Goal: Task Accomplishment & Management: Manage account settings

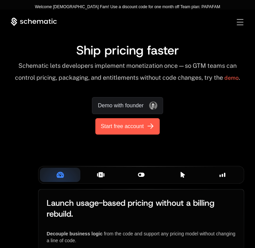
click at [121, 126] on span "Start free account" at bounding box center [122, 126] width 43 height 8
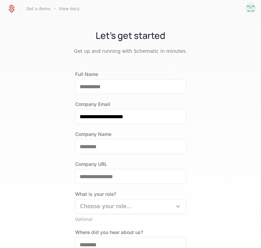
drag, startPoint x: 11, startPoint y: 8, endPoint x: 28, endPoint y: 14, distance: 18.2
click at [28, 14] on div "Get a demo · View docs" at bounding box center [42, 9] width 74 height 12
drag, startPoint x: 28, startPoint y: 14, endPoint x: 20, endPoint y: 39, distance: 26.7
click at [20, 39] on h1 "Let's get started" at bounding box center [130, 36] width 261 height 14
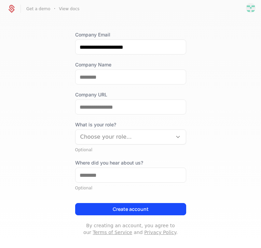
scroll to position [70, 0]
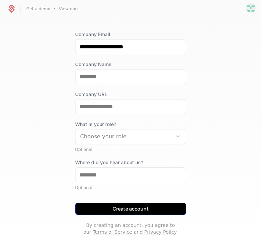
click at [142, 207] on button "Create account" at bounding box center [130, 209] width 111 height 12
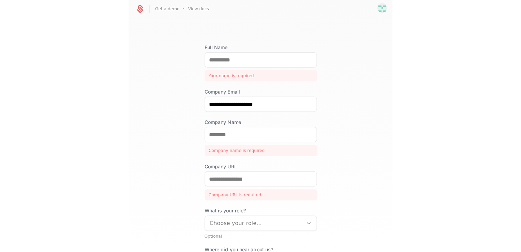
scroll to position [0, 0]
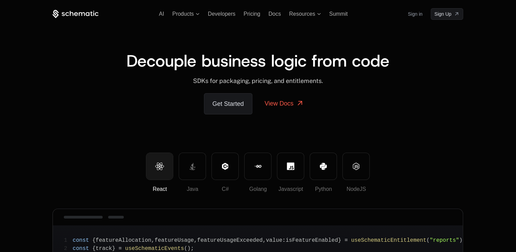
click at [191, 10] on div "AI Products Developers Pricing Docs Resources Summit Sign in Sign Up" at bounding box center [258, 14] width 411 height 12
click at [185, 14] on span "Products" at bounding box center [182, 14] width 21 height 6
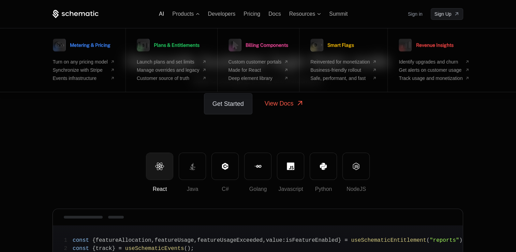
click at [161, 14] on span "AI" at bounding box center [161, 14] width 5 height 6
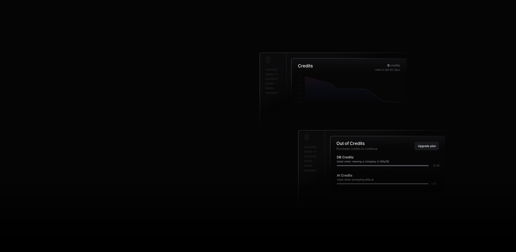
click at [199, 8] on div "AI Products Developers Pricing Docs Resources Summit Sign in Sign Up Monetize A…" at bounding box center [258, 126] width 516 height 252
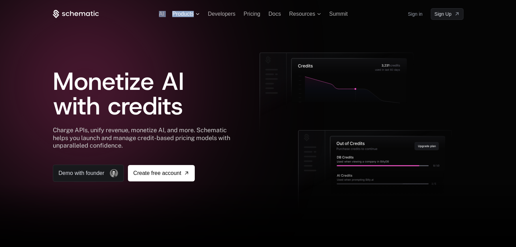
drag, startPoint x: 199, startPoint y: 8, endPoint x: 196, endPoint y: 13, distance: 5.8
click at [196, 13] on span "Products" at bounding box center [185, 14] width 27 height 6
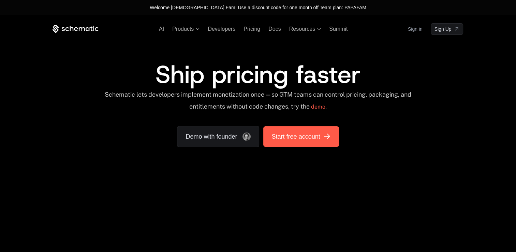
click at [290, 137] on span "Start free account" at bounding box center [296, 137] width 48 height 10
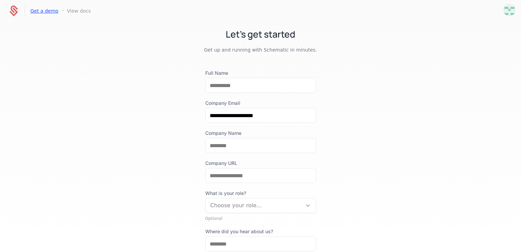
click at [35, 13] on link "Get a demo" at bounding box center [44, 11] width 28 height 7
click at [12, 9] on icon at bounding box center [13, 11] width 16 height 16
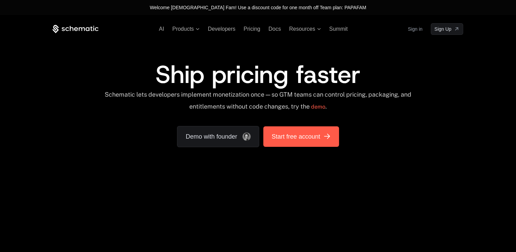
click at [282, 140] on span "Start free account" at bounding box center [296, 137] width 48 height 10
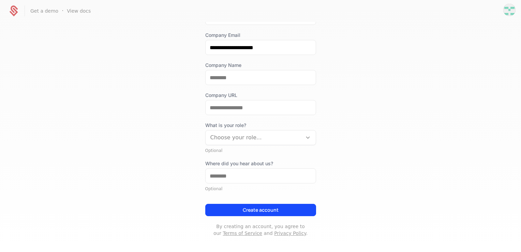
scroll to position [68, 0]
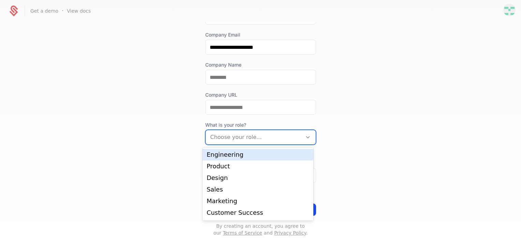
click at [247, 137] on div at bounding box center [253, 137] width 87 height 10
click at [232, 152] on div "Engineering" at bounding box center [258, 154] width 103 height 6
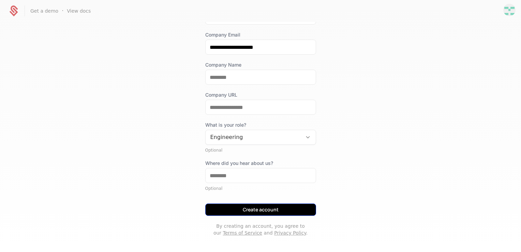
click at [241, 208] on button "Create account" at bounding box center [260, 209] width 111 height 12
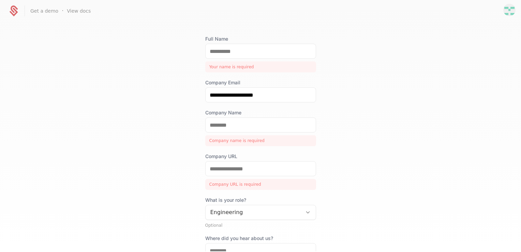
scroll to position [0, 0]
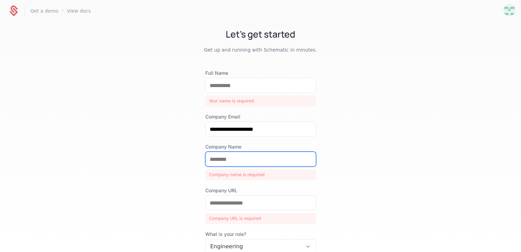
click at [233, 159] on input "Company Name" at bounding box center [261, 159] width 110 height 14
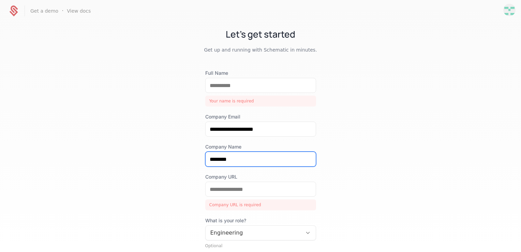
type input "********"
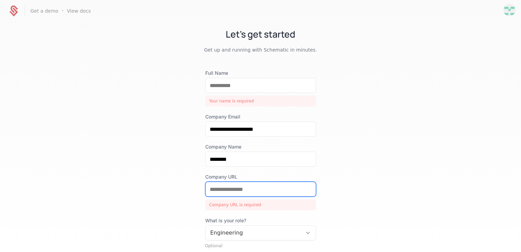
click at [230, 190] on input "Company URL" at bounding box center [261, 189] width 110 height 14
type input "*"
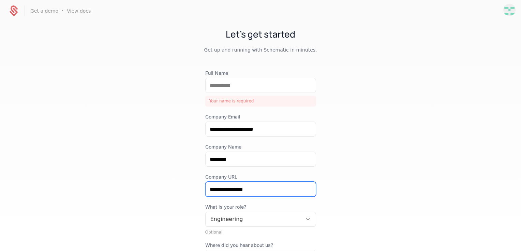
type input "**********"
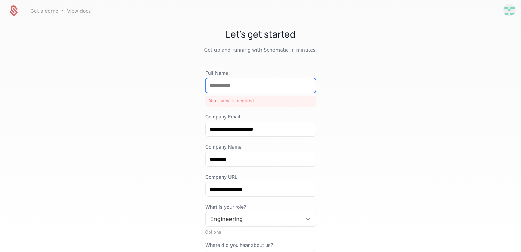
click at [253, 87] on input "Full Name" at bounding box center [261, 85] width 110 height 14
type input "*"
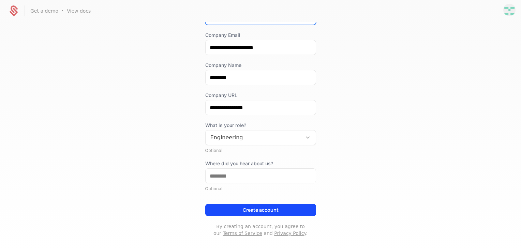
scroll to position [72, 0]
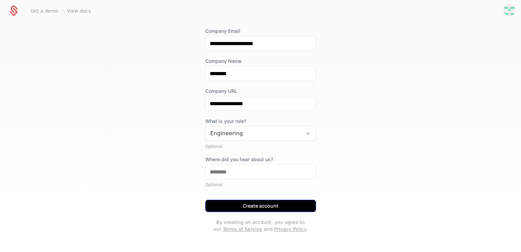
type input "**********"
click at [273, 205] on button "Create account" at bounding box center [260, 206] width 111 height 12
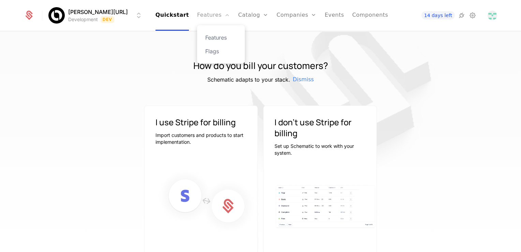
click at [211, 14] on link "Features" at bounding box center [213, 15] width 33 height 31
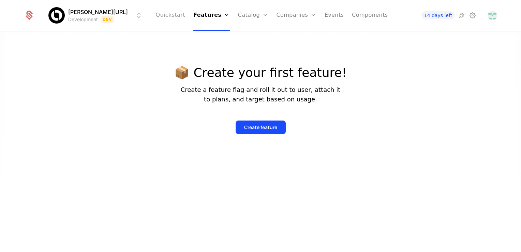
click at [173, 14] on link "Quickstart" at bounding box center [171, 15] width 30 height 31
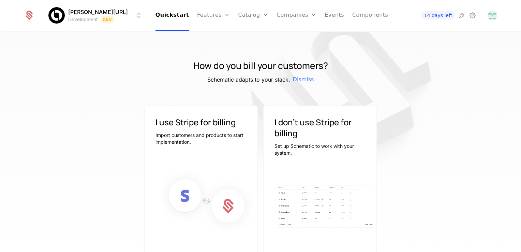
click at [60, 13] on html "Billy.ai Development Dev Quickstart Features Features Flags Catalog Plans Add O…" at bounding box center [260, 126] width 521 height 252
click at [205, 15] on html "Billy.ai Development Dev Quickstart Features Features Flags Catalog Plans Add O…" at bounding box center [260, 126] width 521 height 252
click at [238, 14] on link "Catalog" at bounding box center [253, 15] width 30 height 31
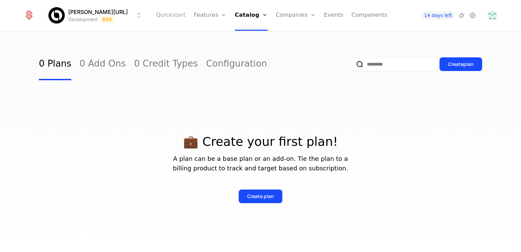
click at [171, 14] on link "Quickstart" at bounding box center [171, 15] width 30 height 31
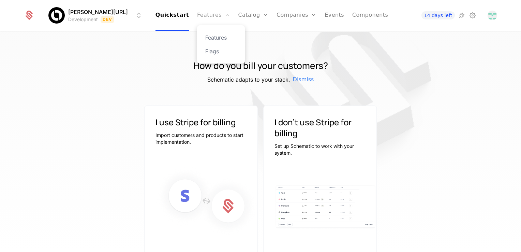
click at [197, 12] on link "Features" at bounding box center [213, 15] width 33 height 31
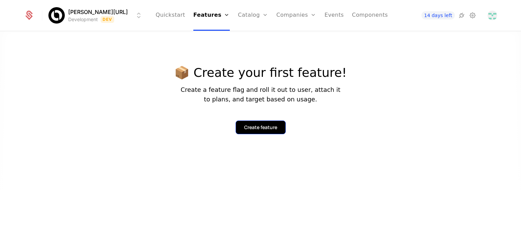
click at [246, 126] on div "Create feature" at bounding box center [260, 127] width 33 height 7
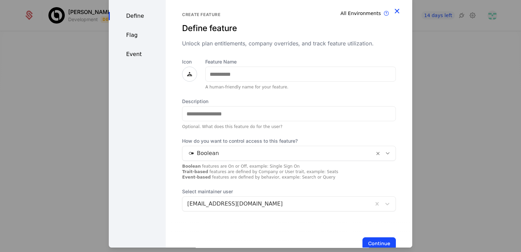
click at [393, 12] on icon "button" at bounding box center [397, 10] width 9 height 9
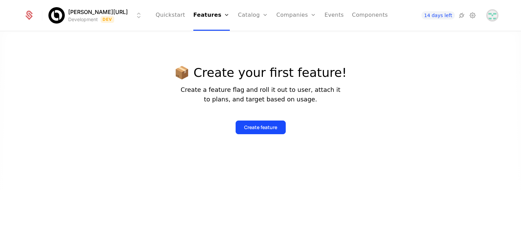
click at [490, 12] on img "Open user button" at bounding box center [493, 16] width 10 height 10
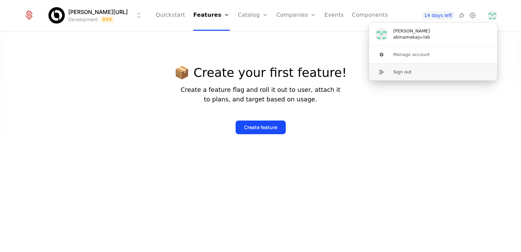
click at [424, 71] on button "Sign out" at bounding box center [433, 71] width 129 height 17
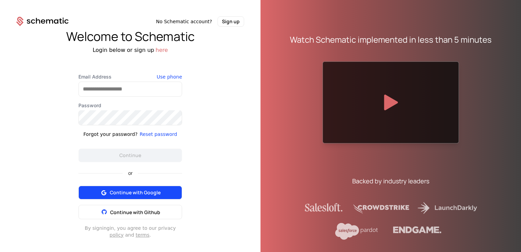
click at [120, 188] on button "Continue with Google" at bounding box center [130, 193] width 104 height 14
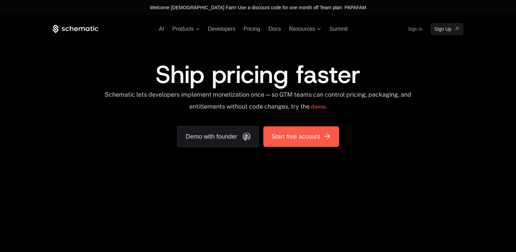
click at [293, 136] on span "Start free account" at bounding box center [296, 137] width 48 height 10
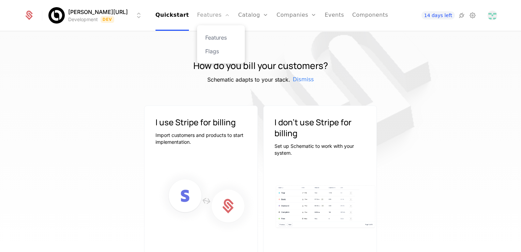
click at [198, 17] on link "Features" at bounding box center [213, 15] width 33 height 31
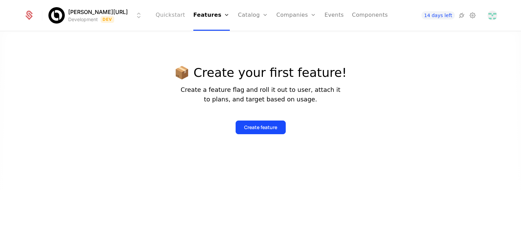
click at [171, 15] on link "Quickstart" at bounding box center [171, 15] width 30 height 31
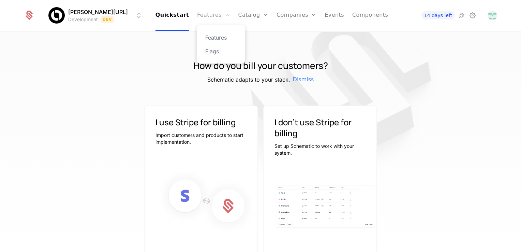
click at [202, 15] on link "Features" at bounding box center [213, 15] width 33 height 31
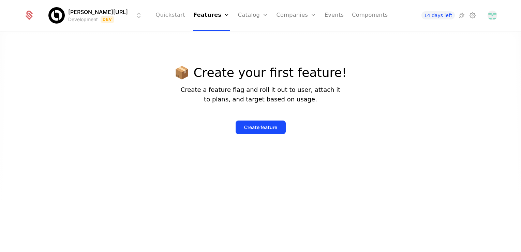
click at [181, 14] on link "Quickstart" at bounding box center [171, 15] width 30 height 31
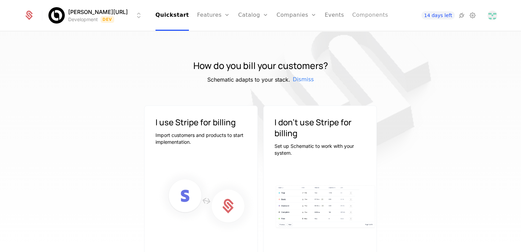
click at [357, 13] on link "Components" at bounding box center [370, 15] width 36 height 31
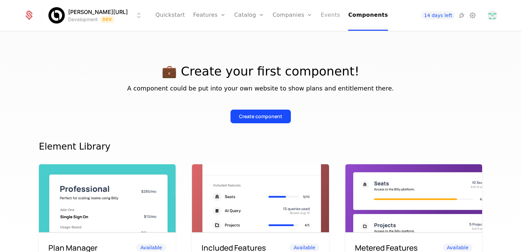
click at [321, 15] on link "Events" at bounding box center [330, 15] width 19 height 31
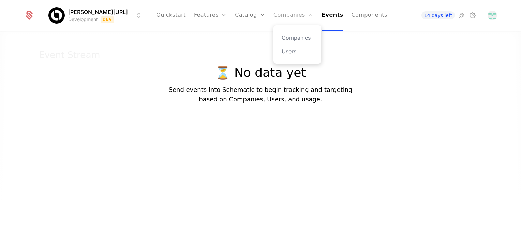
click at [289, 15] on link "Companies" at bounding box center [294, 15] width 40 height 31
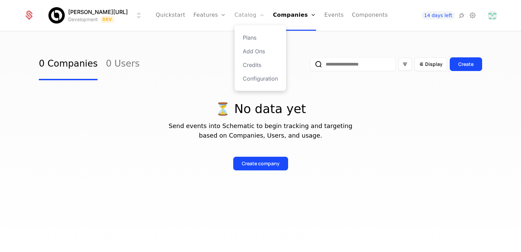
click at [241, 20] on link "Catalog" at bounding box center [250, 15] width 30 height 31
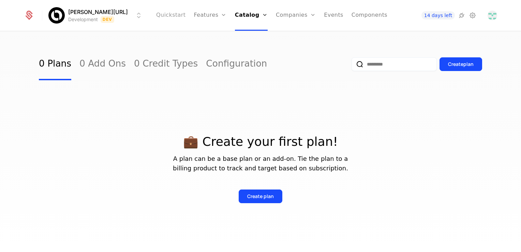
click at [176, 14] on link "Quickstart" at bounding box center [171, 15] width 30 height 31
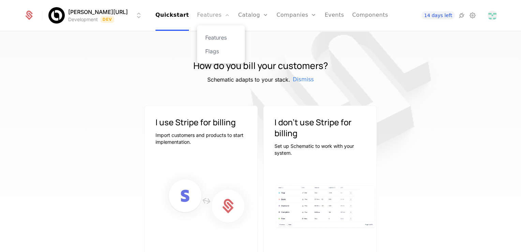
click at [201, 13] on link "Features" at bounding box center [213, 15] width 33 height 31
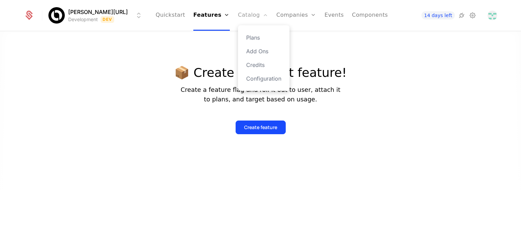
click at [240, 14] on link "Catalog" at bounding box center [253, 15] width 30 height 31
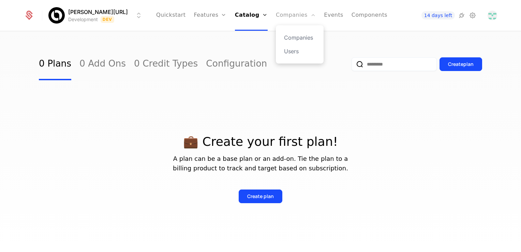
click at [282, 17] on link "Companies" at bounding box center [296, 15] width 40 height 31
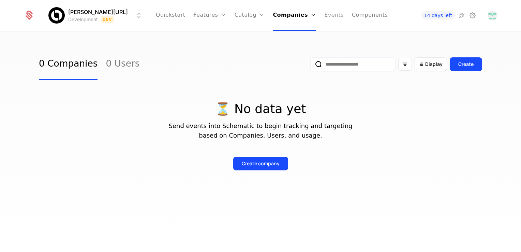
click at [324, 16] on link "Events" at bounding box center [333, 15] width 19 height 31
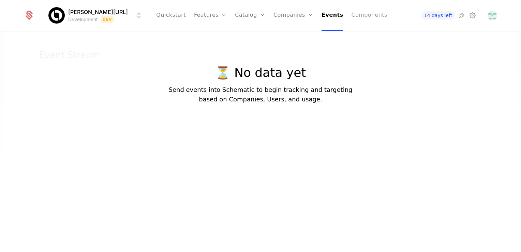
click at [351, 15] on link "Components" at bounding box center [369, 15] width 36 height 31
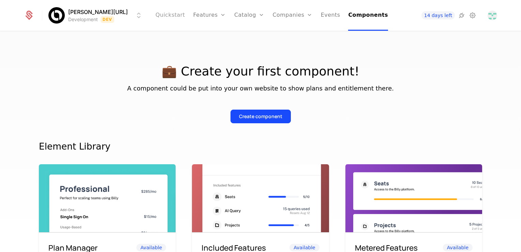
click at [177, 16] on link "Quickstart" at bounding box center [171, 15] width 30 height 31
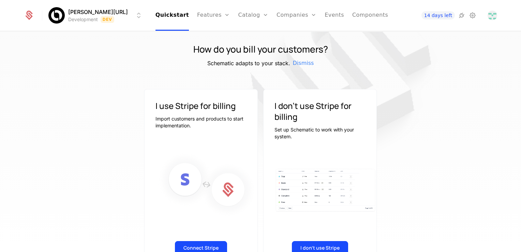
scroll to position [5, 0]
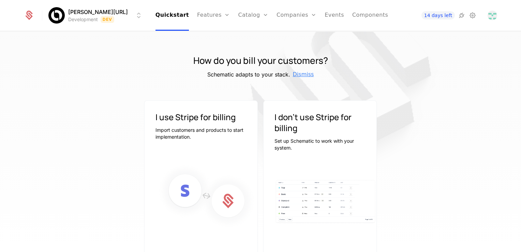
click at [297, 75] on span "Dismiss" at bounding box center [303, 74] width 21 height 8
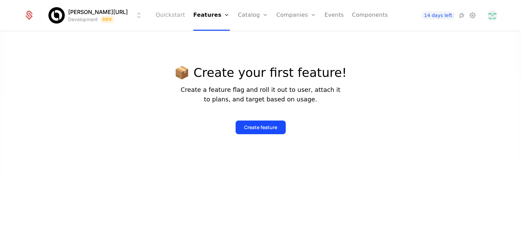
click at [179, 18] on link "Quickstart" at bounding box center [171, 15] width 30 height 31
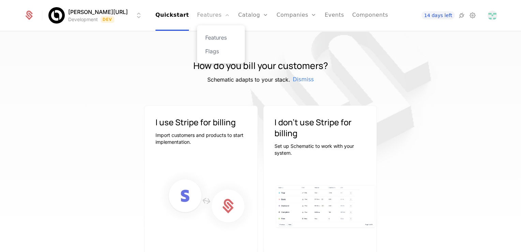
click at [197, 18] on link "Features" at bounding box center [213, 15] width 33 height 31
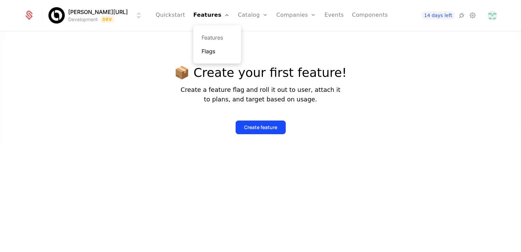
click at [206, 54] on link "Flags" at bounding box center [217, 51] width 31 height 8
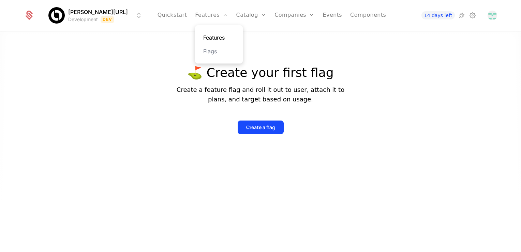
click at [214, 38] on link "Features" at bounding box center [218, 37] width 31 height 8
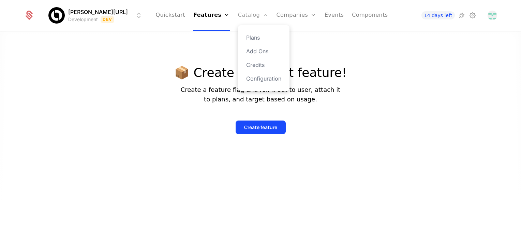
click at [238, 20] on link "Catalog" at bounding box center [253, 15] width 30 height 31
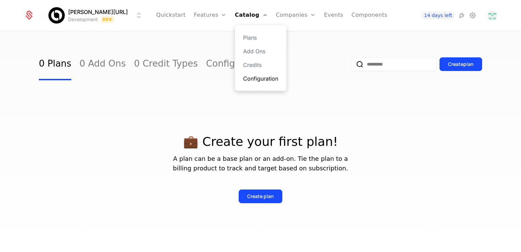
click at [248, 78] on link "Configuration" at bounding box center [260, 78] width 35 height 8
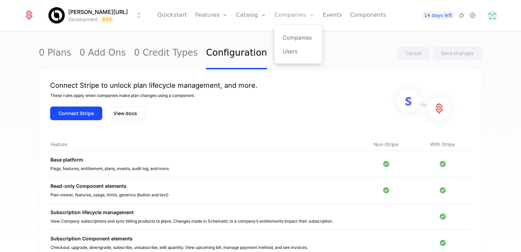
click at [279, 18] on link "Companies" at bounding box center [295, 15] width 40 height 31
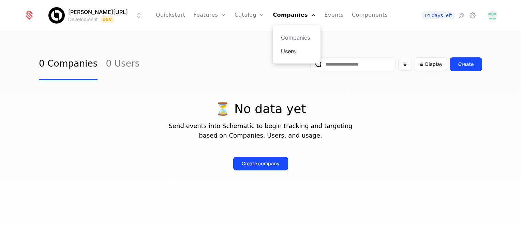
click at [285, 50] on link "Users" at bounding box center [296, 51] width 31 height 8
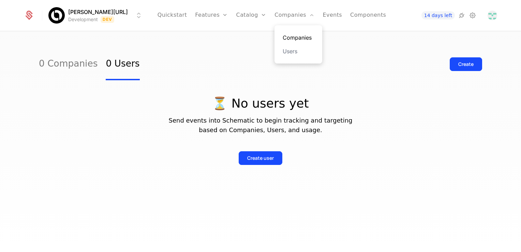
click at [284, 35] on link "Companies" at bounding box center [298, 37] width 31 height 8
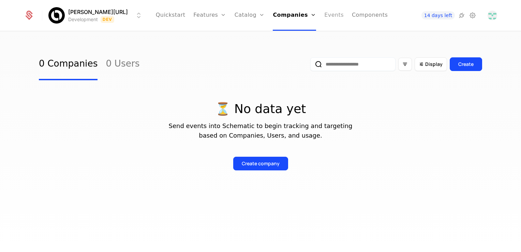
click at [324, 17] on link "Events" at bounding box center [333, 15] width 19 height 31
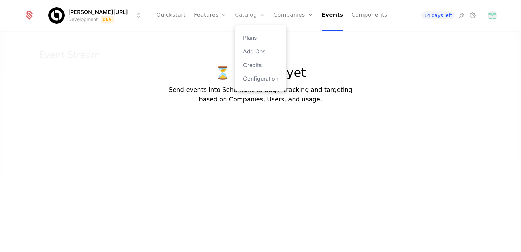
click at [235, 14] on link "Catalog" at bounding box center [250, 15] width 30 height 31
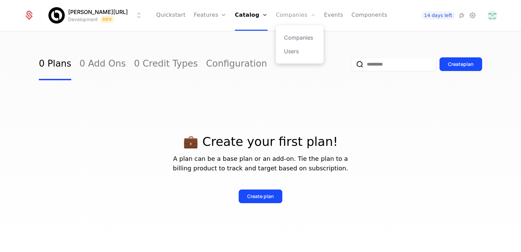
click at [276, 15] on link "Companies" at bounding box center [296, 15] width 40 height 31
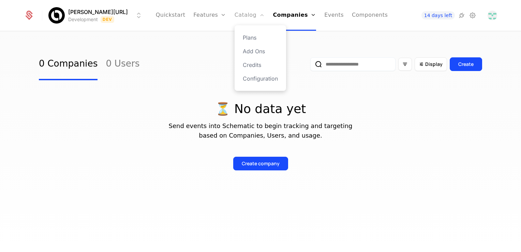
click at [239, 15] on link "Catalog" at bounding box center [250, 15] width 30 height 31
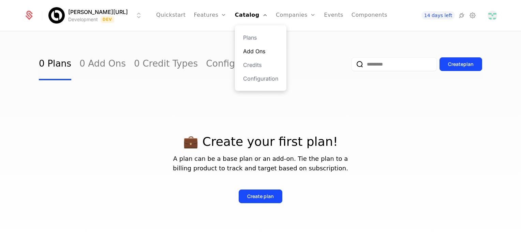
click at [252, 50] on link "Add Ons" at bounding box center [260, 51] width 35 height 8
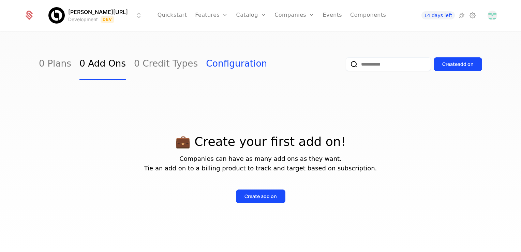
click at [211, 64] on link "Configuration" at bounding box center [236, 64] width 61 height 32
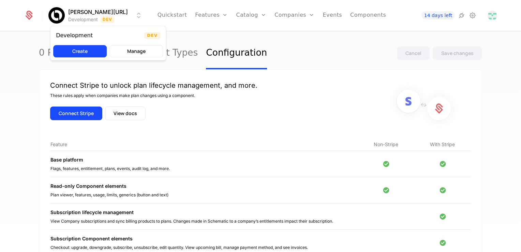
click at [121, 13] on html "Billy.ai Development Dev Quickstart Features Features Flags Catalog Plans Add O…" at bounding box center [260, 126] width 521 height 252
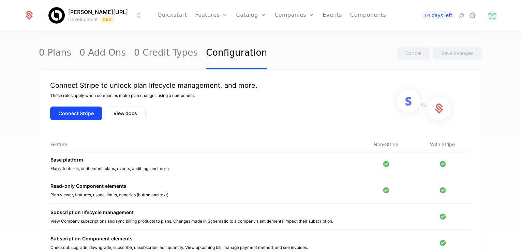
drag, startPoint x: 190, startPoint y: 134, endPoint x: 189, endPoint y: 129, distance: 5.7
click at [190, 134] on html "Billy.ai Development Dev Quickstart Features Features Flags Catalog Plans Add O…" at bounding box center [260, 126] width 521 height 252
click at [85, 116] on button "Connect Stripe" at bounding box center [76, 113] width 52 height 14
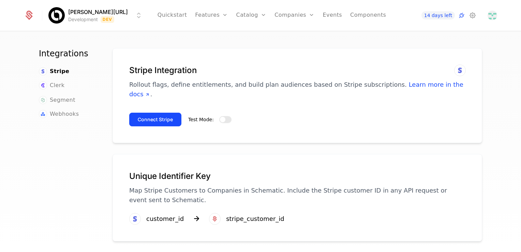
click at [220, 116] on button "Test Mode:" at bounding box center [225, 119] width 12 height 7
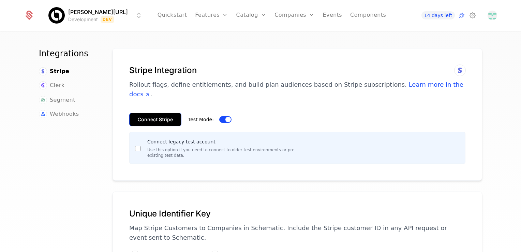
click at [145, 113] on button "Connect Stripe" at bounding box center [155, 120] width 52 height 14
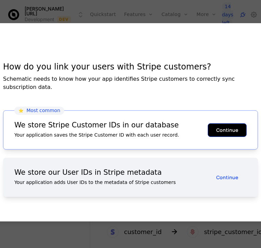
click at [215, 128] on button "Continue" at bounding box center [226, 130] width 39 height 14
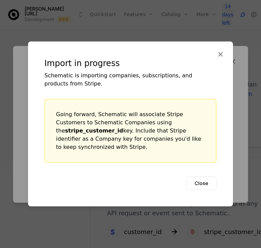
click at [202, 182] on button "Close" at bounding box center [201, 184] width 30 height 14
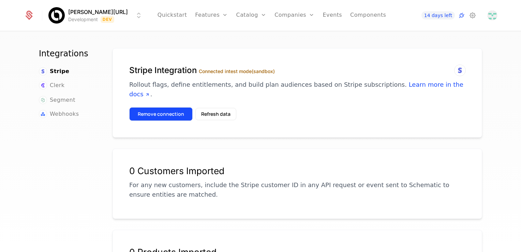
click at [168, 107] on button "Remove connection" at bounding box center [160, 114] width 63 height 14
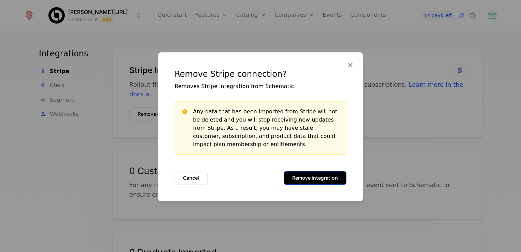
click at [260, 179] on button "Remove integration" at bounding box center [315, 178] width 63 height 14
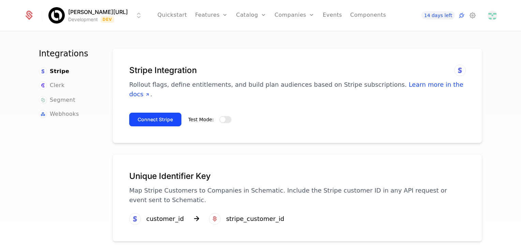
click at [222, 116] on button "Test Mode:" at bounding box center [225, 119] width 12 height 7
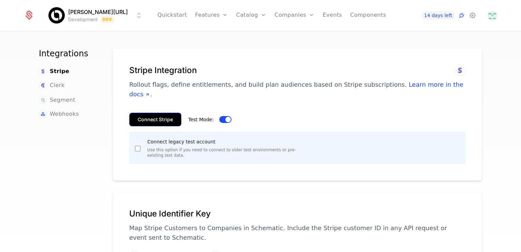
click at [162, 113] on button "Connect Stripe" at bounding box center [155, 120] width 52 height 14
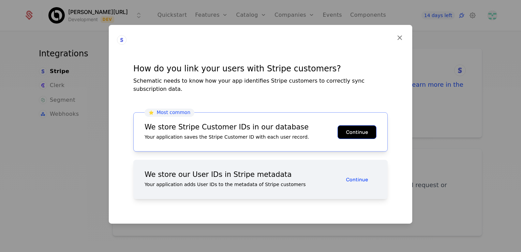
click at [260, 132] on button "Continue" at bounding box center [357, 132] width 39 height 14
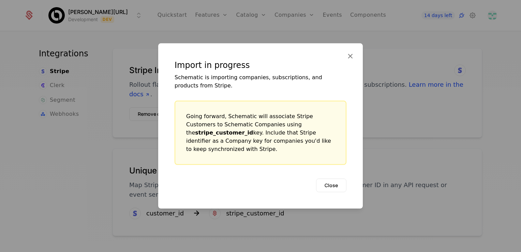
click at [260, 181] on button "Close" at bounding box center [331, 185] width 30 height 14
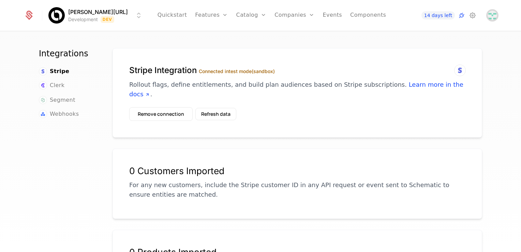
click at [496, 15] on img "Open user button" at bounding box center [493, 16] width 10 height 10
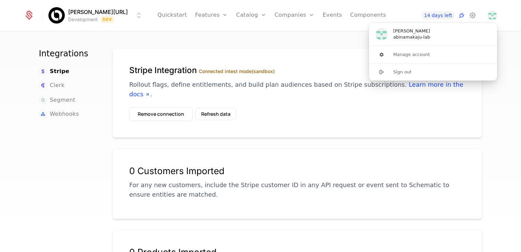
click at [29, 15] on icon at bounding box center [29, 16] width 10 height 10
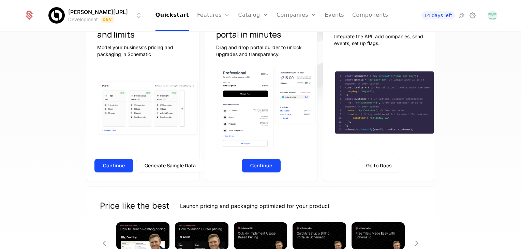
scroll to position [5, 0]
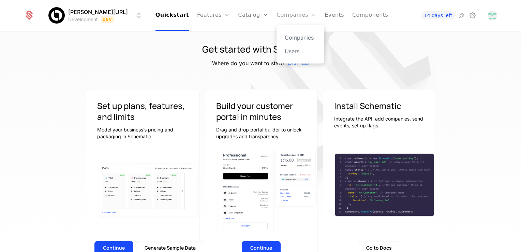
click at [277, 14] on link "Companies" at bounding box center [297, 15] width 40 height 31
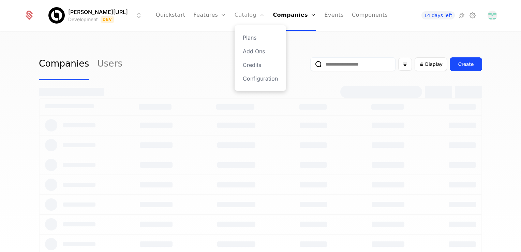
click at [249, 17] on link "Catalog" at bounding box center [250, 15] width 30 height 31
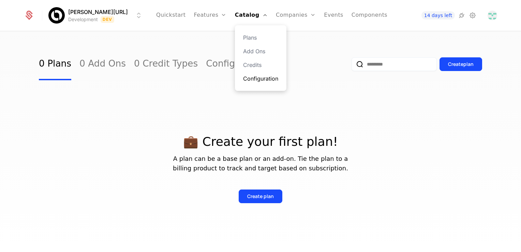
click at [253, 81] on link "Configuration" at bounding box center [260, 78] width 35 height 8
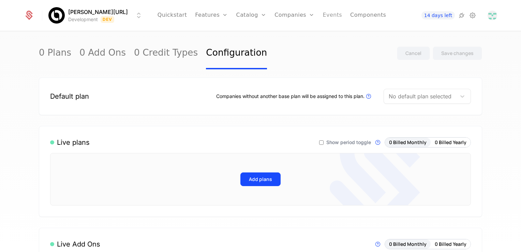
click at [323, 17] on link "Events" at bounding box center [332, 15] width 19 height 31
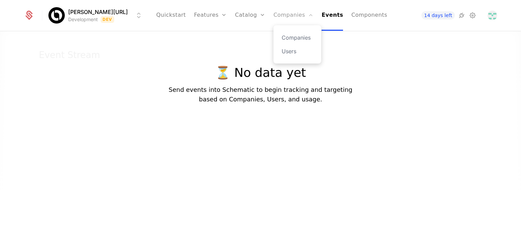
click at [287, 17] on link "Companies" at bounding box center [294, 15] width 40 height 31
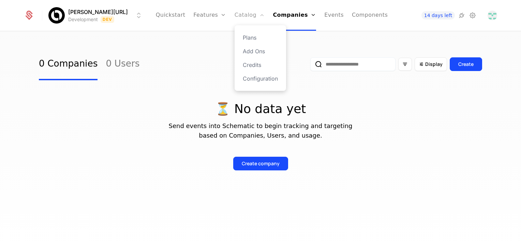
click at [246, 14] on link "Catalog" at bounding box center [250, 15] width 30 height 31
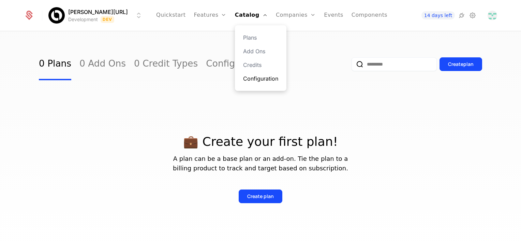
click at [250, 78] on link "Configuration" at bounding box center [260, 78] width 35 height 8
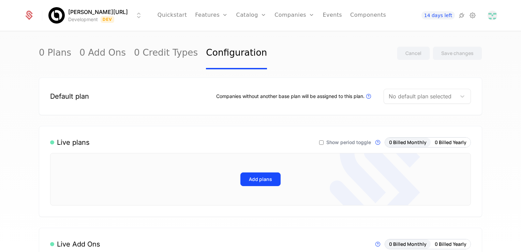
click at [207, 54] on link "Configuration" at bounding box center [236, 53] width 61 height 32
click at [350, 17] on link "Components" at bounding box center [368, 15] width 36 height 31
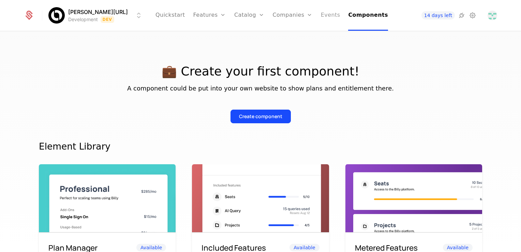
click at [321, 18] on link "Events" at bounding box center [330, 15] width 19 height 31
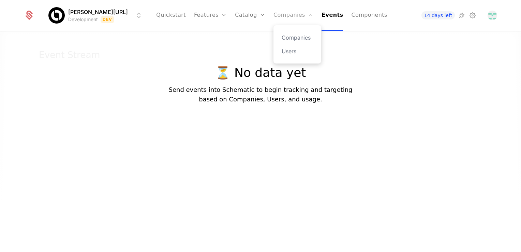
click at [289, 18] on link "Companies" at bounding box center [294, 15] width 40 height 31
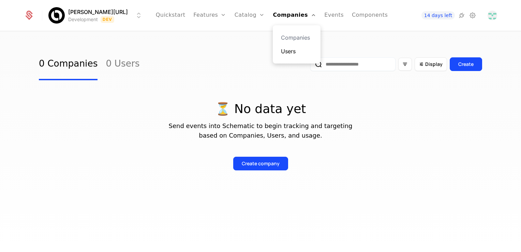
click at [288, 50] on link "Users" at bounding box center [296, 51] width 31 height 8
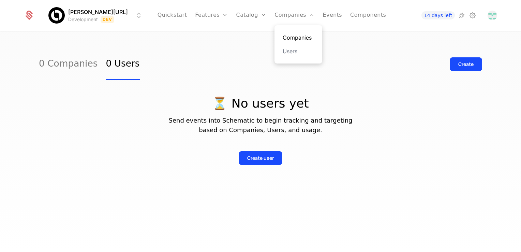
click at [287, 34] on link "Companies" at bounding box center [298, 37] width 31 height 8
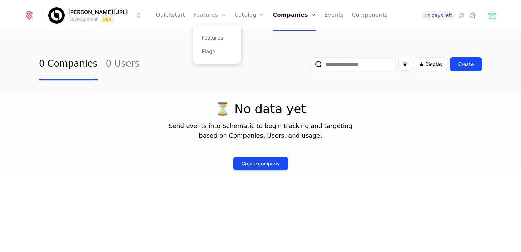
click at [201, 15] on link "Features" at bounding box center [209, 15] width 33 height 31
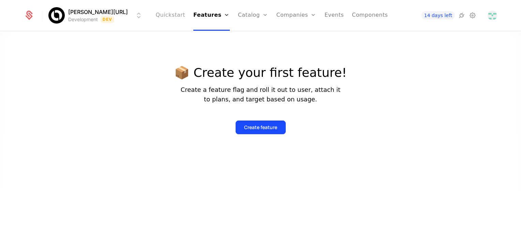
click at [176, 17] on link "Quickstart" at bounding box center [171, 15] width 30 height 31
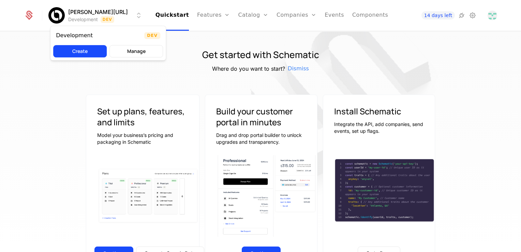
click at [92, 20] on html "[PERSON_NAME][URL] Development Dev Quickstart Features Features Flags Catalog P…" at bounding box center [260, 126] width 521 height 252
click at [123, 18] on html "[PERSON_NAME][URL] Development Dev Quickstart Features Features Flags Catalog P…" at bounding box center [260, 126] width 521 height 252
click at [50, 10] on html "[PERSON_NAME][URL] Development Dev Quickstart Features Features Flags Catalog P…" at bounding box center [260, 126] width 521 height 252
click at [24, 14] on html "[PERSON_NAME][URL] Development Dev Quickstart Features Features Flags Catalog P…" at bounding box center [260, 126] width 521 height 252
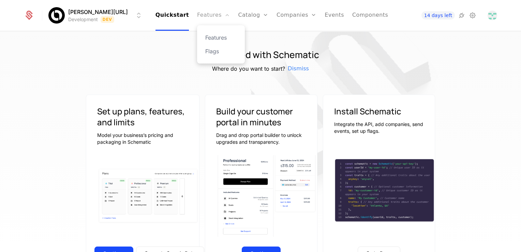
click at [204, 17] on link "Features" at bounding box center [213, 15] width 33 height 31
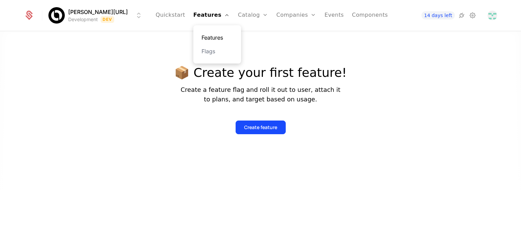
click at [207, 36] on link "Features" at bounding box center [217, 37] width 31 height 8
click at [207, 49] on link "Flags" at bounding box center [217, 51] width 31 height 8
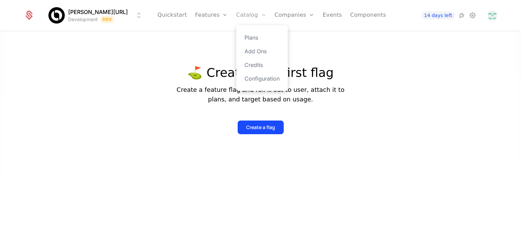
click at [238, 15] on link "Catalog" at bounding box center [251, 15] width 30 height 31
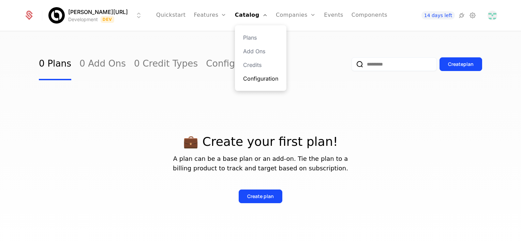
click at [247, 79] on link "Configuration" at bounding box center [260, 78] width 35 height 8
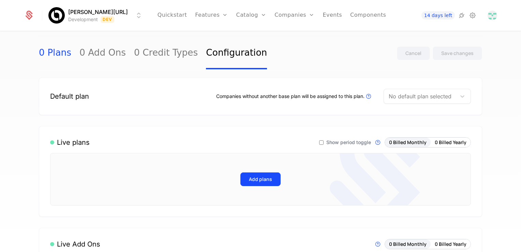
click at [61, 53] on link "0 Plans" at bounding box center [55, 53] width 32 height 32
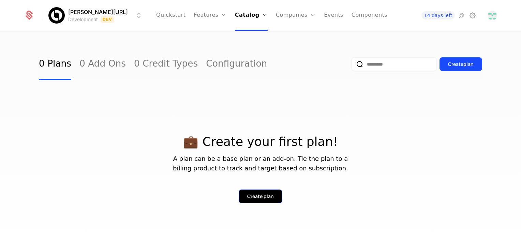
click at [258, 195] on div "Create plan" at bounding box center [260, 196] width 27 height 7
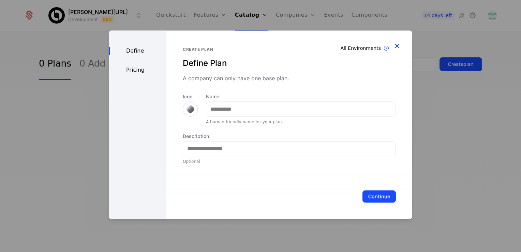
click at [398, 44] on icon "button" at bounding box center [397, 45] width 9 height 9
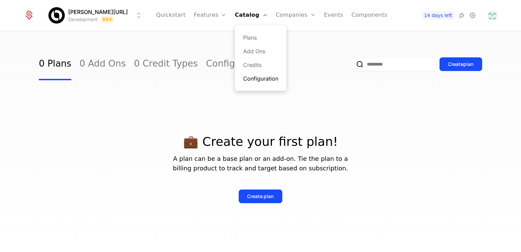
click at [253, 79] on link "Configuration" at bounding box center [260, 78] width 35 height 8
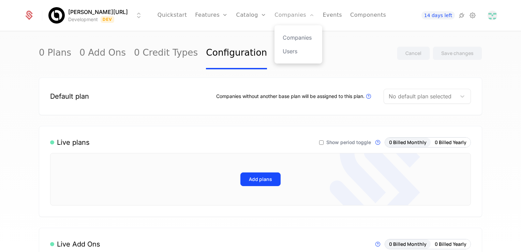
click at [277, 15] on link "Companies" at bounding box center [295, 15] width 40 height 31
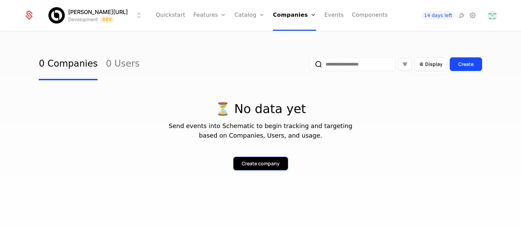
click at [273, 163] on div "Create company" at bounding box center [261, 163] width 38 height 7
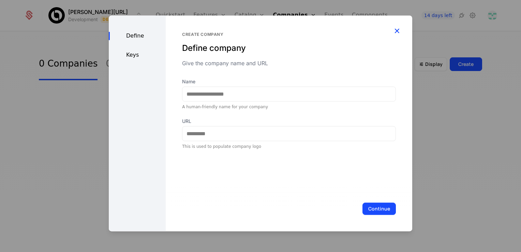
click at [396, 30] on icon "button" at bounding box center [397, 30] width 9 height 9
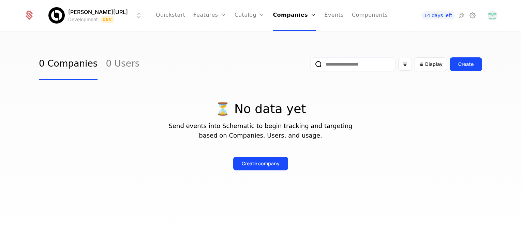
click at [310, 16] on ul "Quickstart Features Features Flags Catalog Plans Add Ons Credits Configuration …" at bounding box center [272, 15] width 232 height 31
click at [324, 15] on link "Events" at bounding box center [333, 15] width 19 height 31
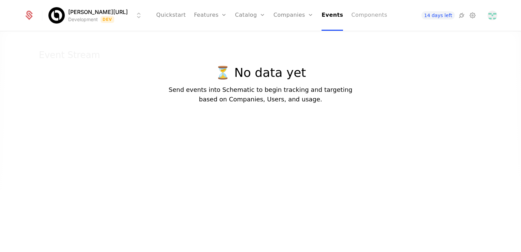
click at [351, 16] on link "Components" at bounding box center [369, 15] width 36 height 31
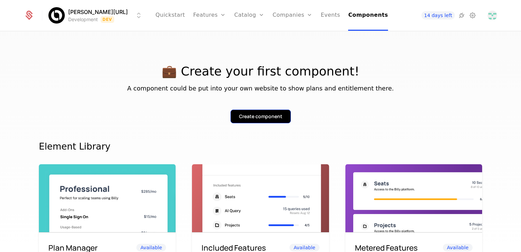
click at [268, 117] on div "Create component" at bounding box center [260, 116] width 43 height 7
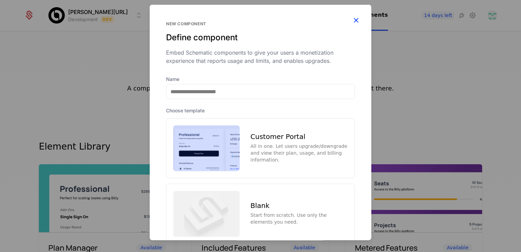
click at [352, 19] on icon "button" at bounding box center [356, 20] width 9 height 9
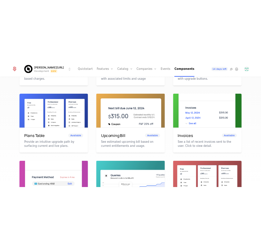
scroll to position [230, 0]
